Goal: Task Accomplishment & Management: Manage account settings

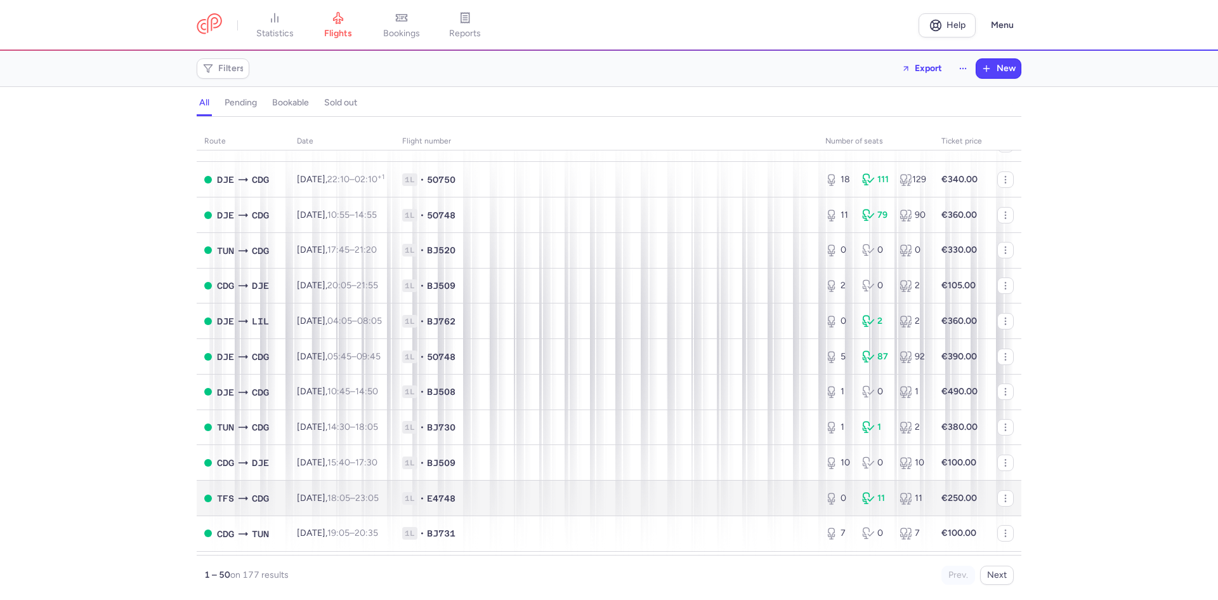
scroll to position [1015, 0]
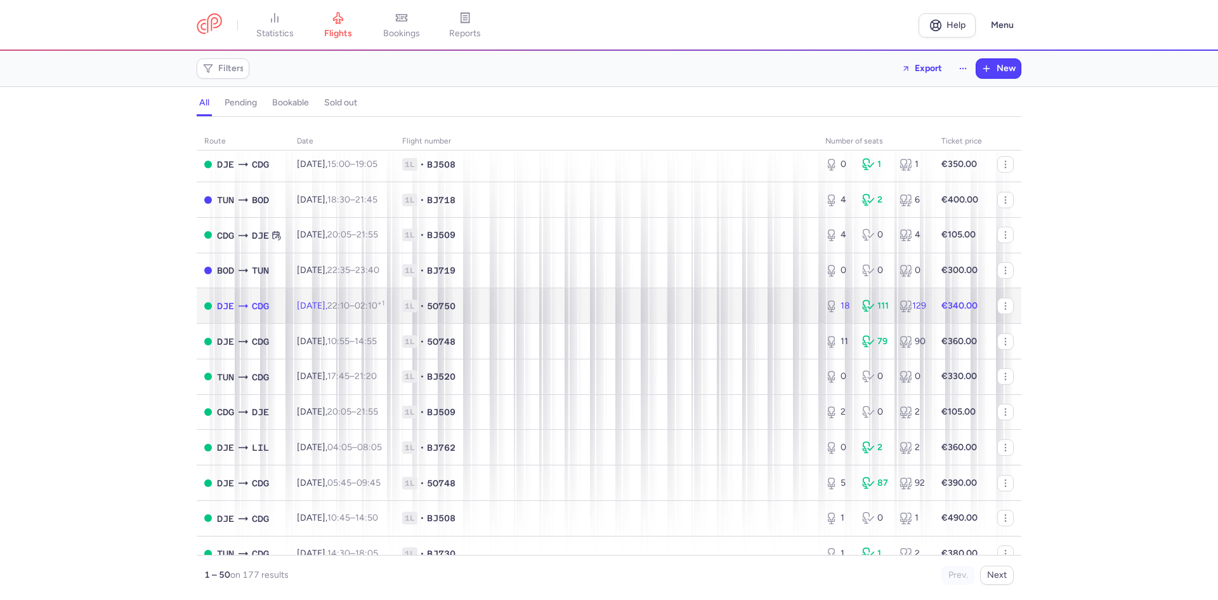
click at [579, 308] on span "1L • 5O750" at bounding box center [606, 306] width 408 height 13
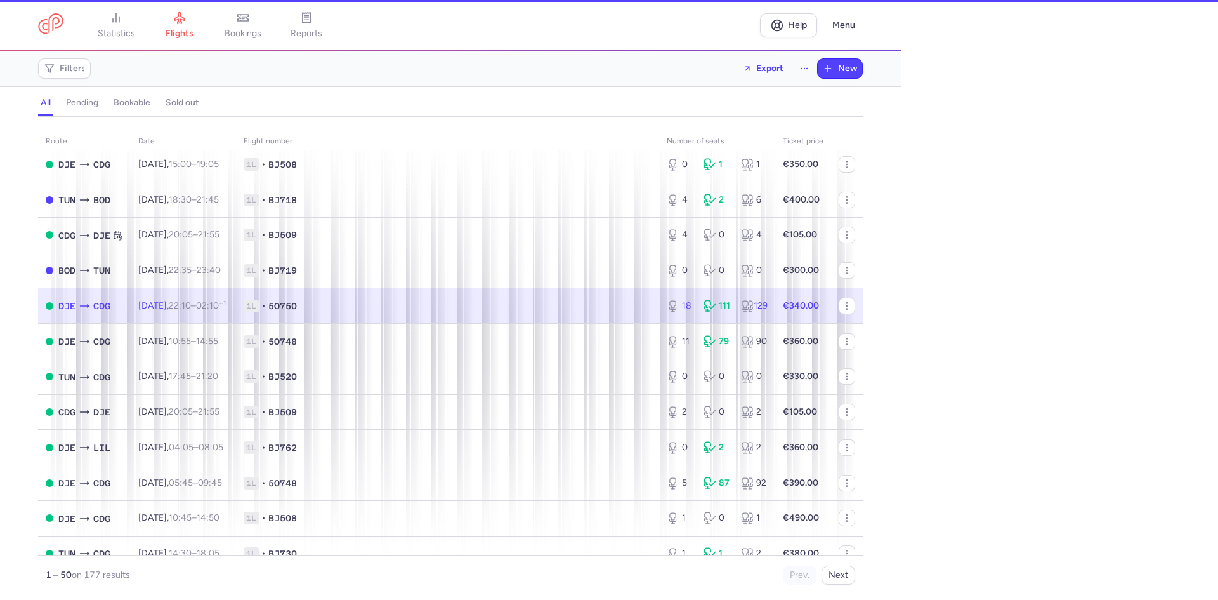
select select "hours"
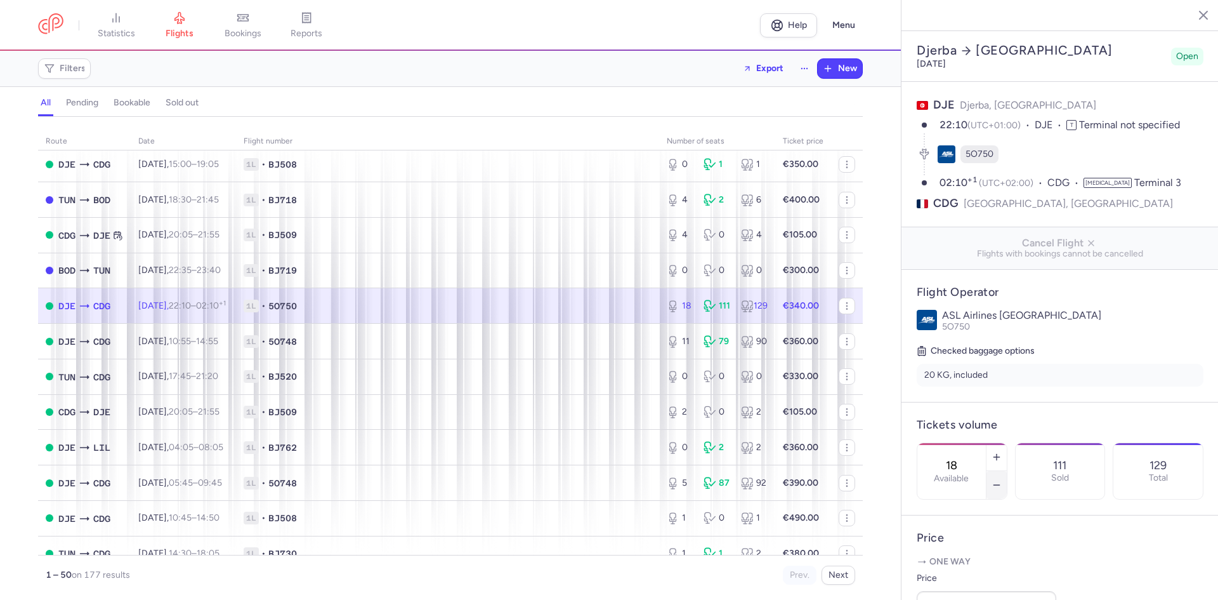
click at [1002, 480] on icon "button" at bounding box center [997, 485] width 10 height 10
type input "17"
click at [965, 579] on span "Save changes" at bounding box center [959, 574] width 63 height 11
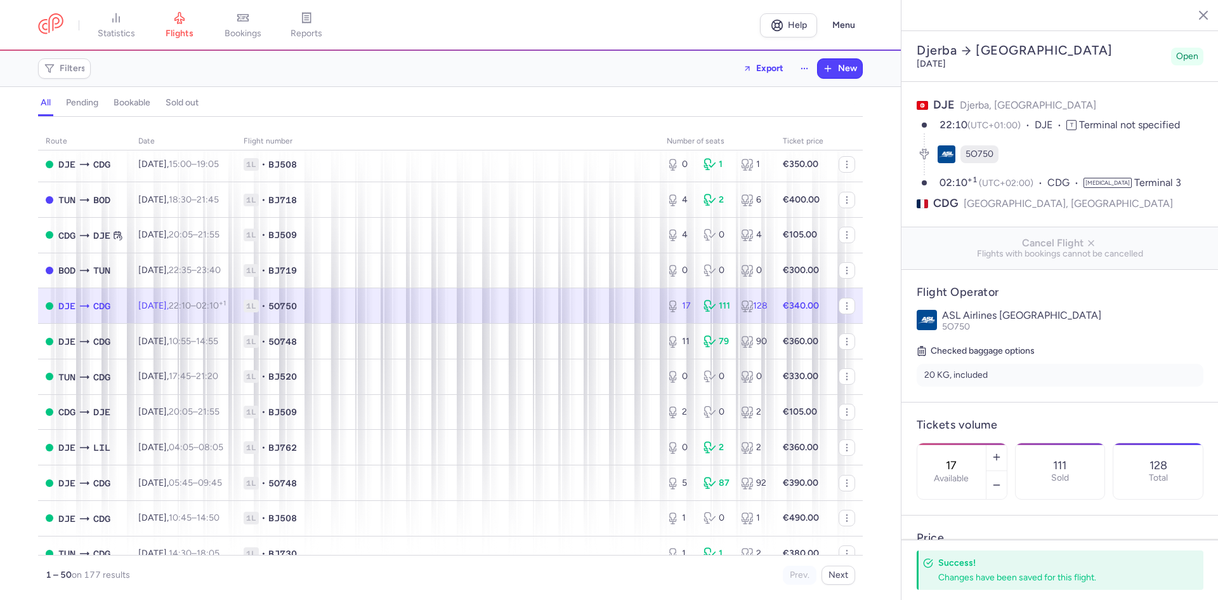
click at [1197, 10] on icon "button" at bounding box center [1194, 14] width 13 height 13
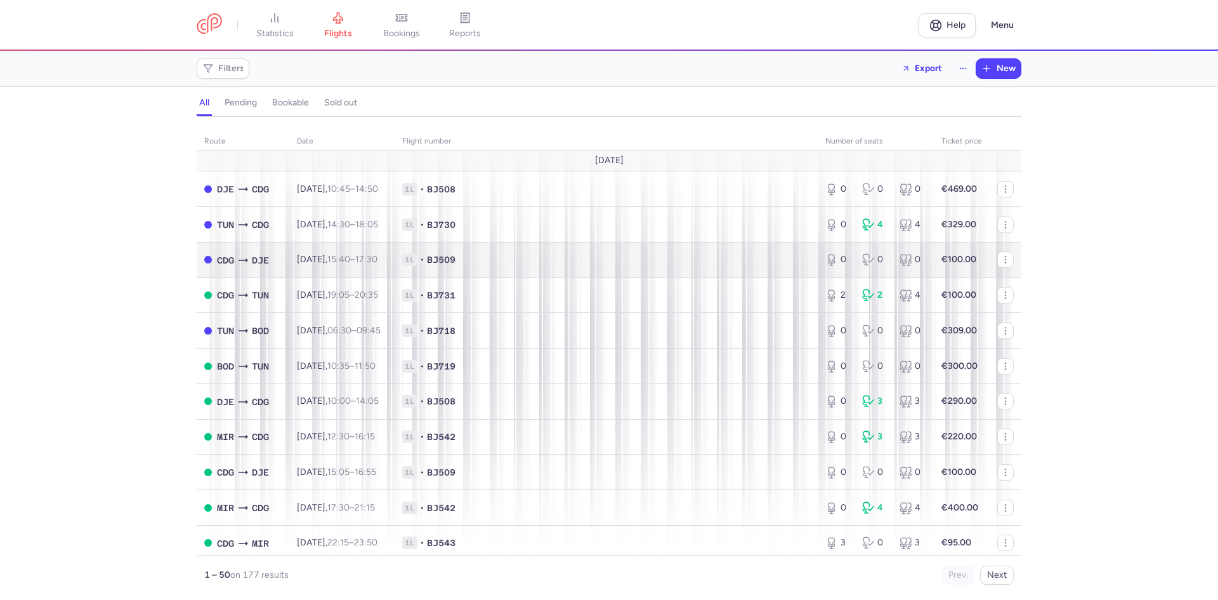
scroll to position [63, 0]
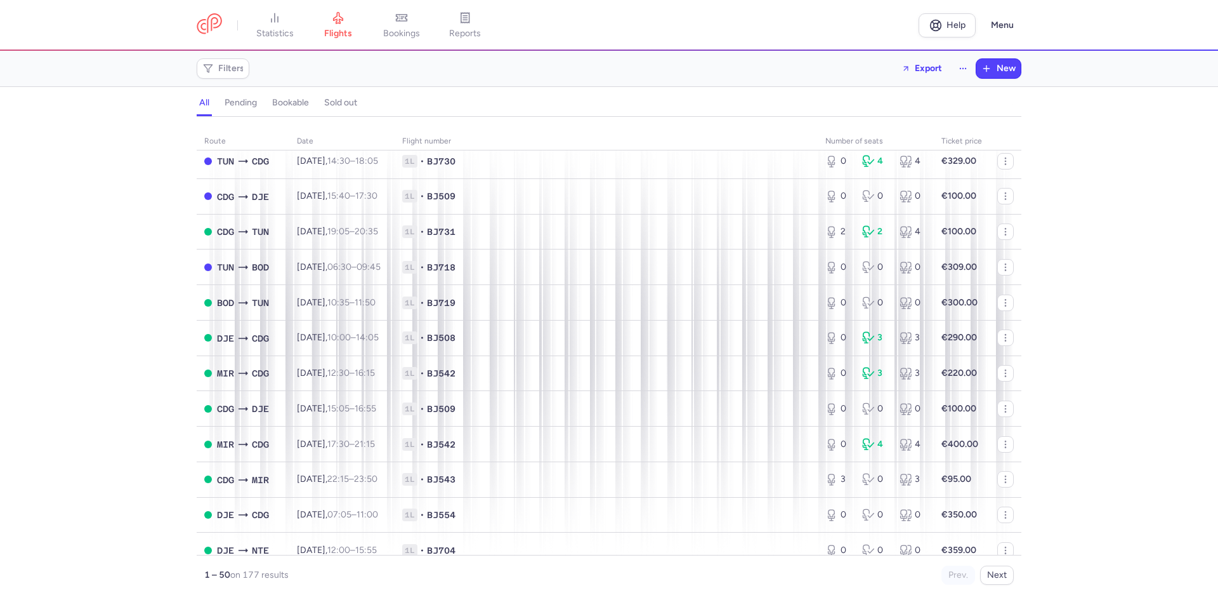
click at [798, 67] on div "Filters Export New" at bounding box center [609, 68] width 835 height 30
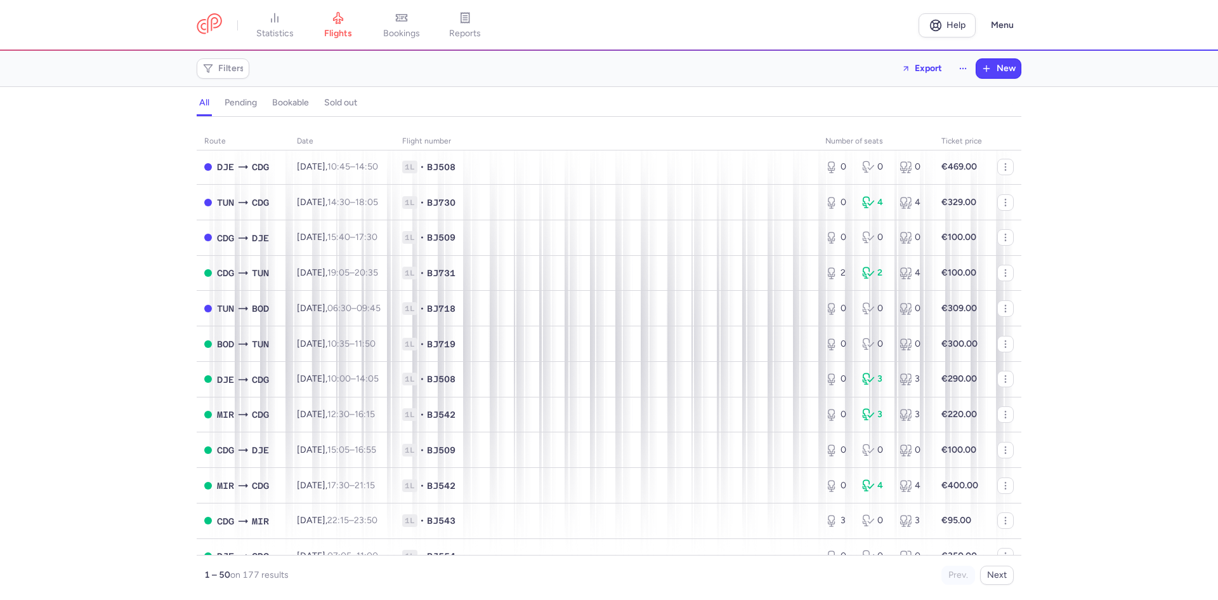
scroll to position [0, 0]
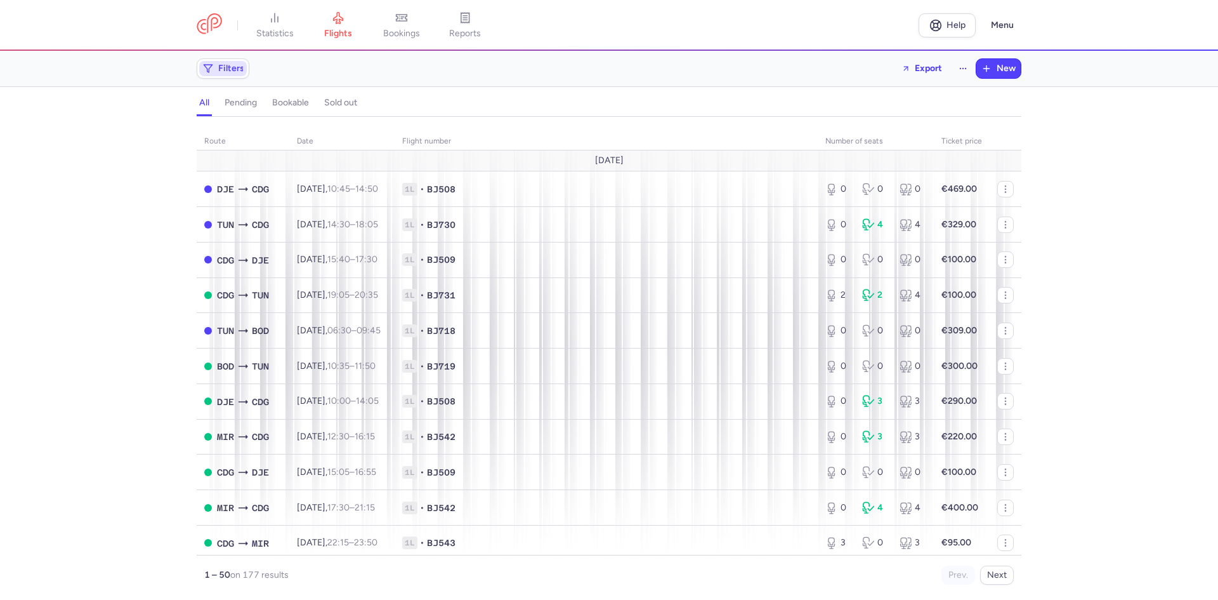
click at [233, 74] on span "Filters" at bounding box center [231, 68] width 26 height 10
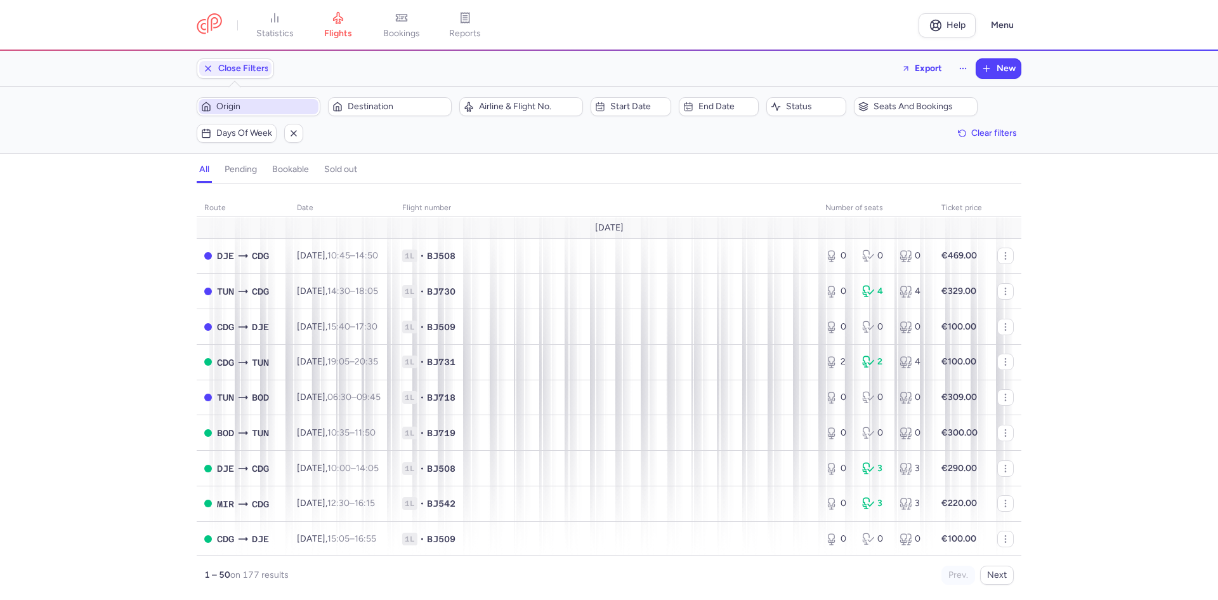
click at [241, 105] on span "Origin" at bounding box center [266, 107] width 100 height 10
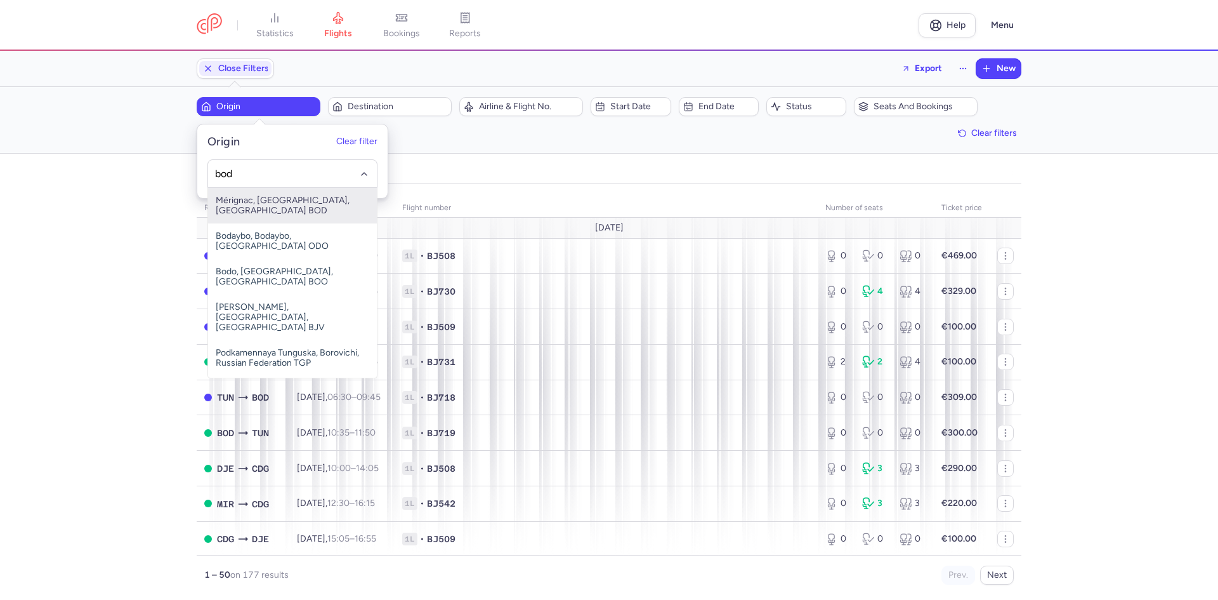
click at [246, 197] on span "Mérignac, [GEOGRAPHIC_DATA], [GEOGRAPHIC_DATA] BOD" at bounding box center [292, 206] width 169 height 36
type input "bod"
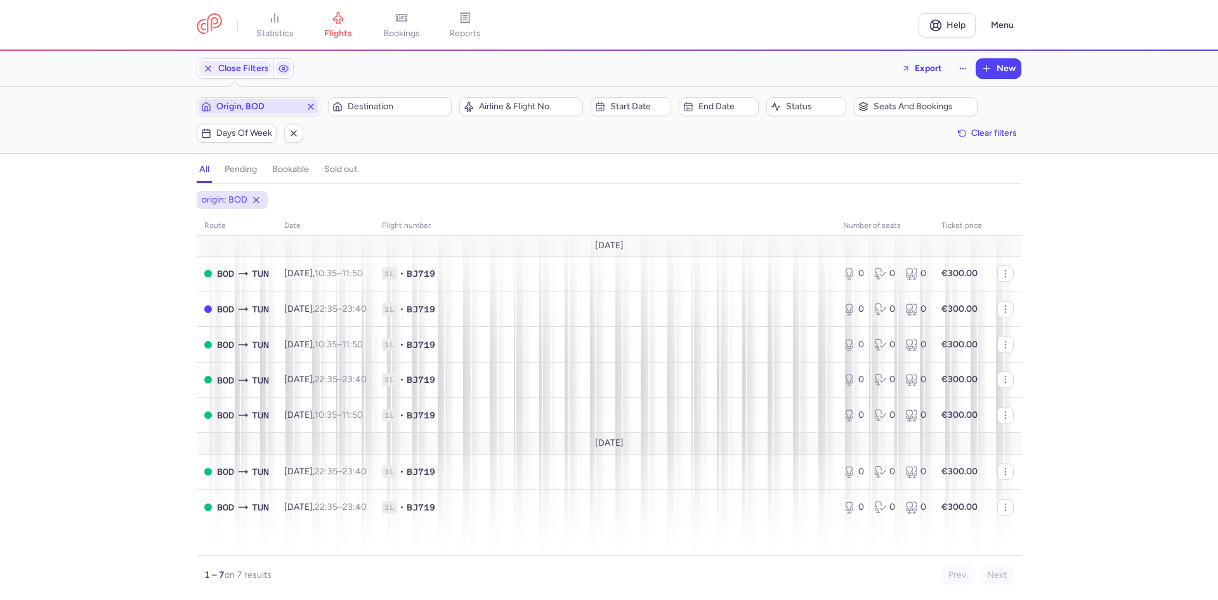
click at [246, 105] on span "Origin, BOD" at bounding box center [258, 107] width 84 height 10
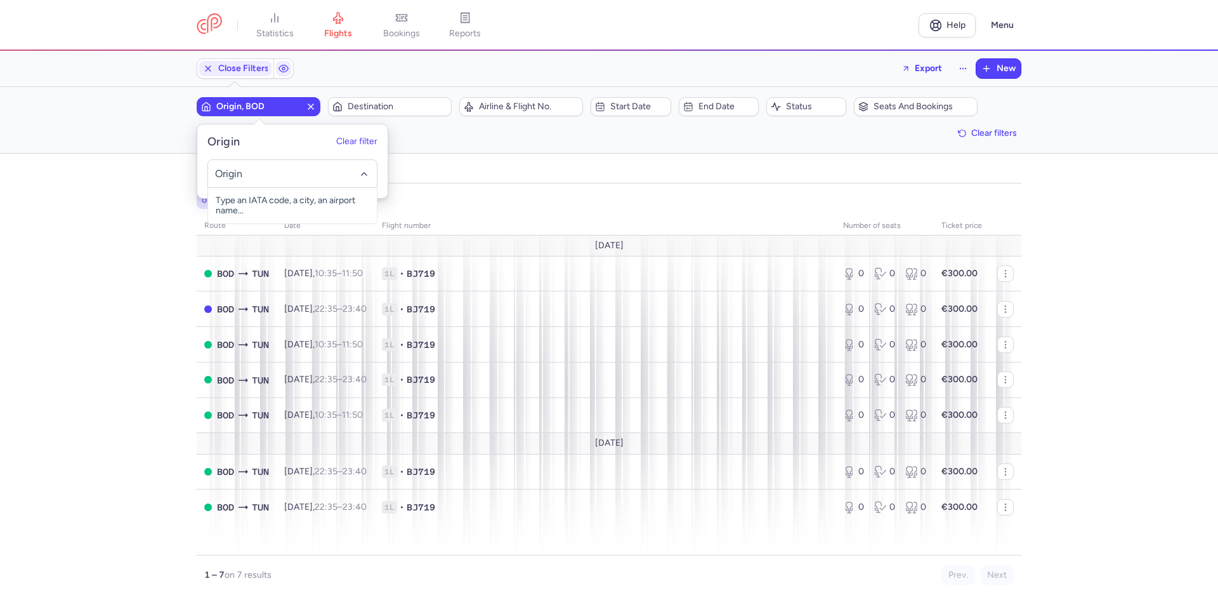
click at [308, 106] on icon "button" at bounding box center [311, 107] width 10 height 10
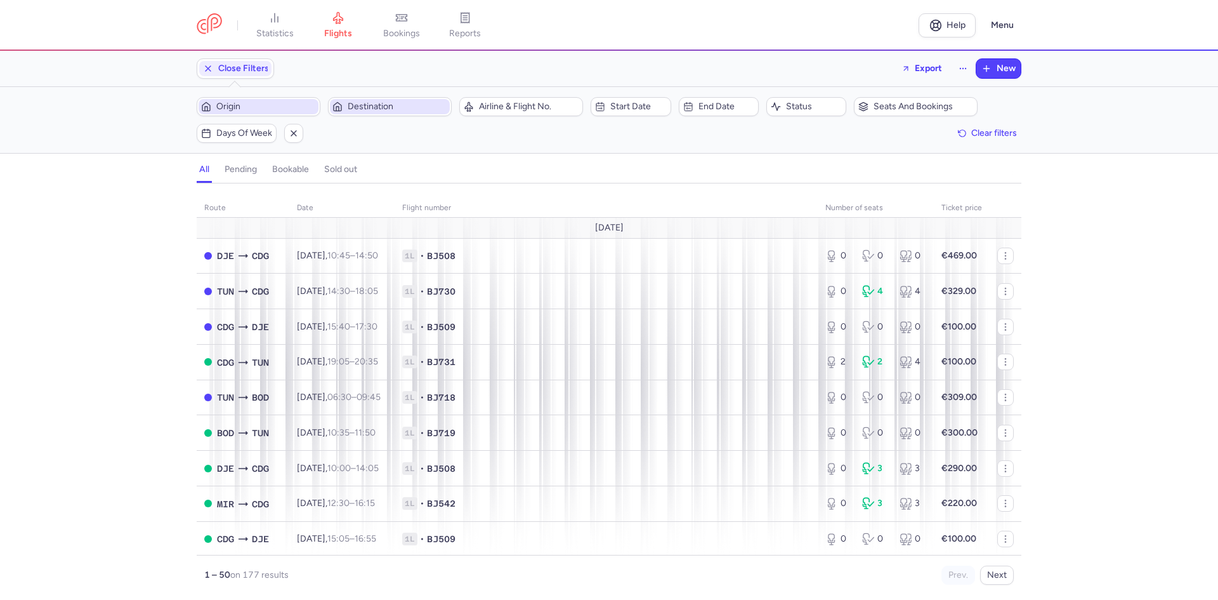
click at [364, 107] on span "Destination" at bounding box center [398, 107] width 100 height 10
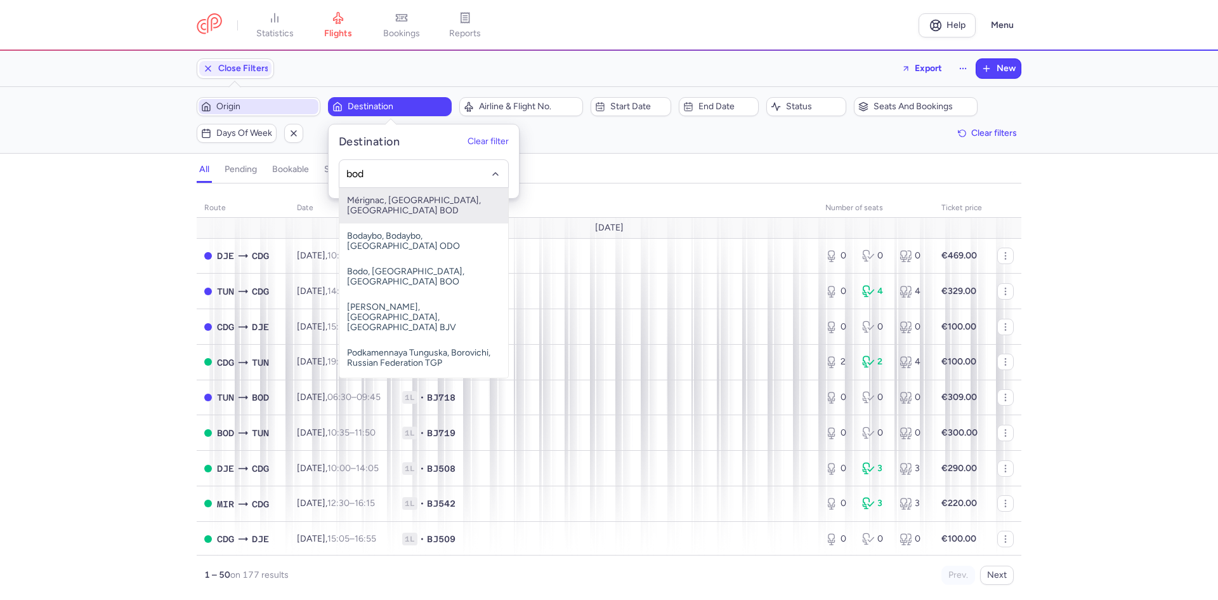
click at [419, 194] on span "Mérignac, [GEOGRAPHIC_DATA], [GEOGRAPHIC_DATA] BOD" at bounding box center [424, 206] width 169 height 36
type input "bod"
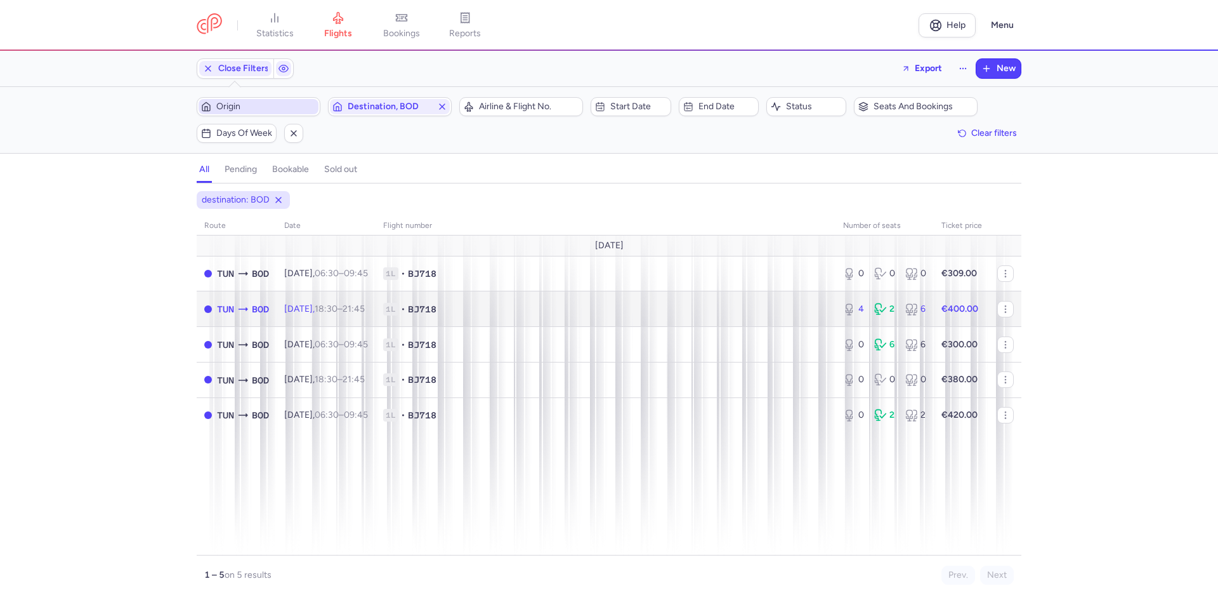
click at [695, 296] on td "1L • BJ718" at bounding box center [606, 309] width 460 height 36
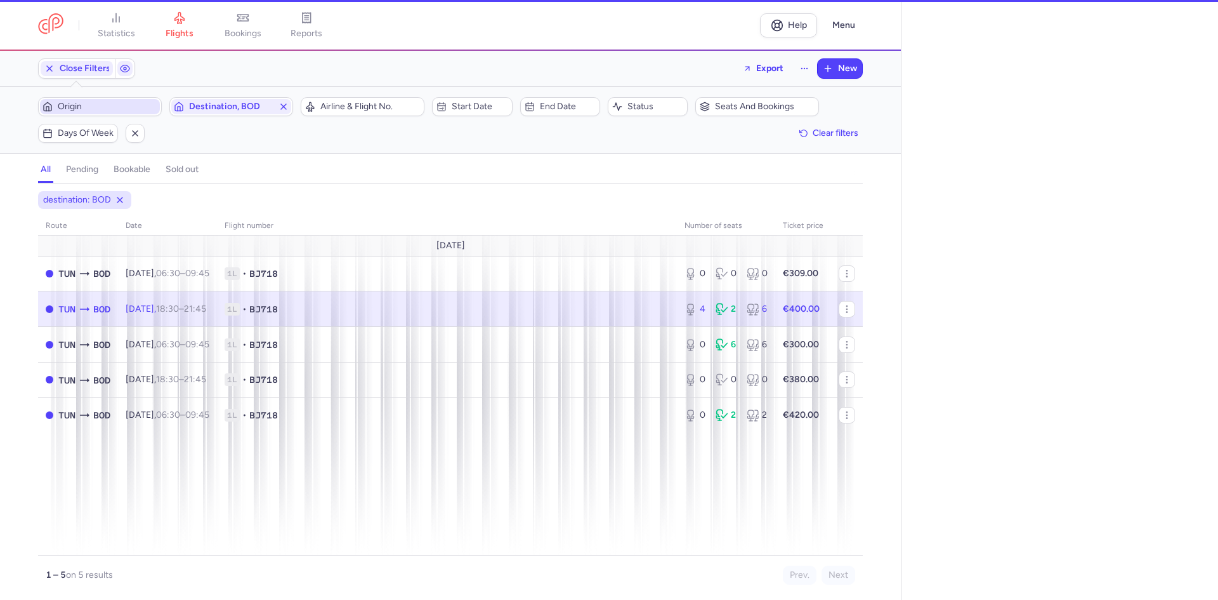
select select "days"
